Goal: Task Accomplishment & Management: Manage account settings

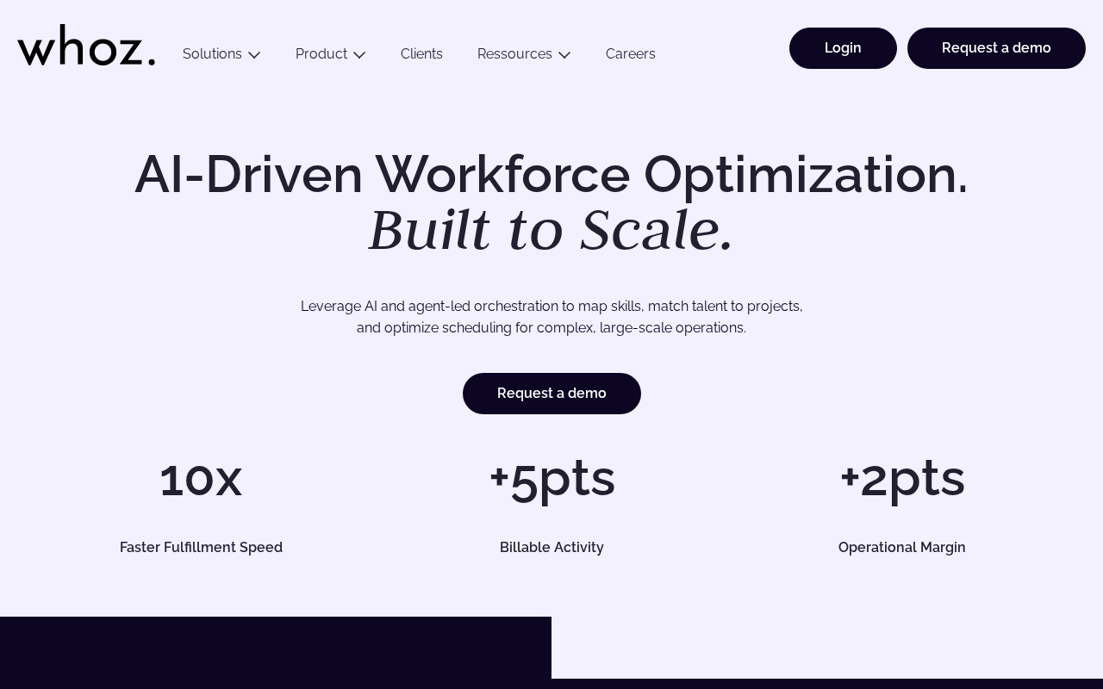
click at [842, 57] on link "Login" at bounding box center [843, 48] width 108 height 41
click at [868, 55] on link "Login" at bounding box center [843, 48] width 108 height 41
